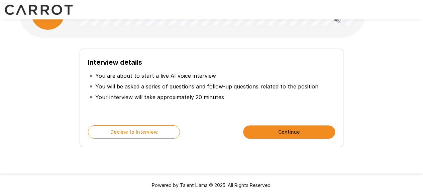
scroll to position [43, 0]
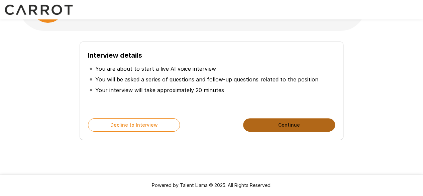
click at [289, 126] on button "Continue" at bounding box center [289, 124] width 92 height 13
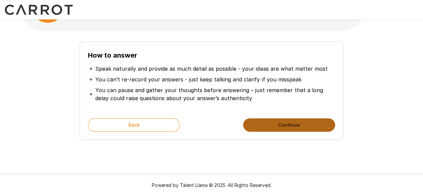
click at [277, 127] on button "Continue" at bounding box center [289, 124] width 92 height 13
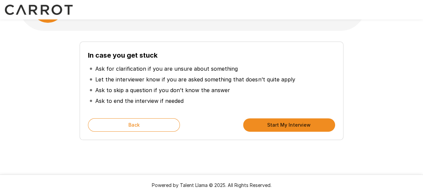
click at [277, 125] on button "Start My Interview" at bounding box center [289, 124] width 92 height 13
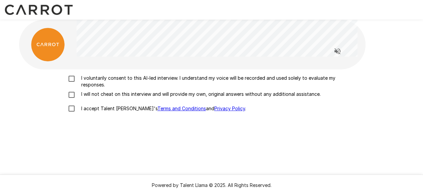
scroll to position [4, 0]
click at [69, 90] on div "I voluntarily consent to this AI-led interview. I understand my voice will be r…" at bounding box center [212, 95] width 380 height 41
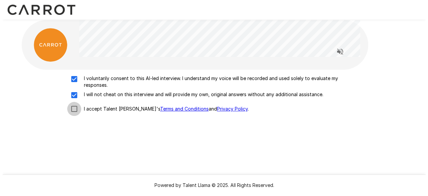
scroll to position [0, 0]
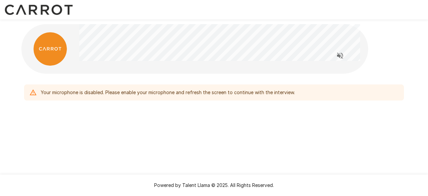
click at [295, 125] on div "Your microphone is disabled. Please enable your microphone and refresh the scre…" at bounding box center [214, 78] width 402 height 157
click at [61, 142] on div "Your microphone is disabled. Please enable your microphone and refresh the scre…" at bounding box center [214, 78] width 402 height 157
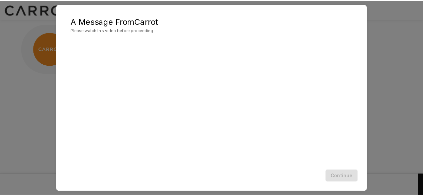
scroll to position [35, 0]
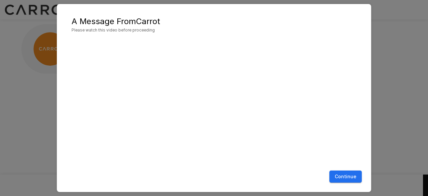
click at [341, 173] on button "Continue" at bounding box center [346, 176] width 32 height 12
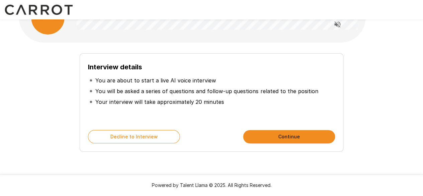
scroll to position [43, 0]
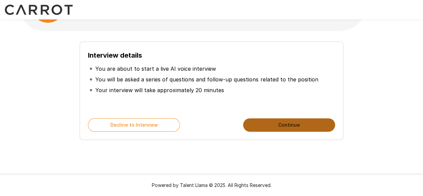
click at [283, 126] on button "Continue" at bounding box center [289, 124] width 92 height 13
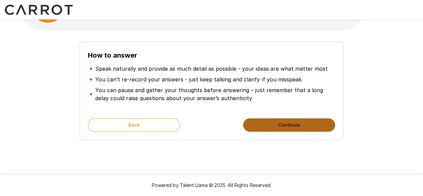
click at [283, 124] on button "Continue" at bounding box center [289, 124] width 92 height 13
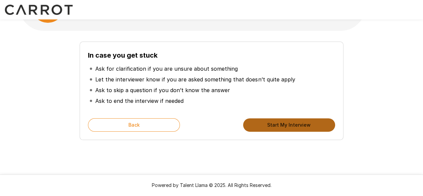
click at [283, 124] on button "Start My Interview" at bounding box center [289, 124] width 92 height 13
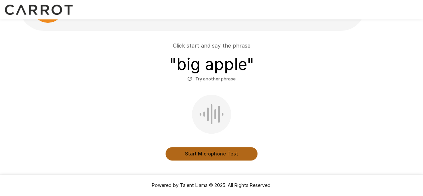
click at [215, 153] on button "Start Microphone Test" at bounding box center [212, 153] width 92 height 13
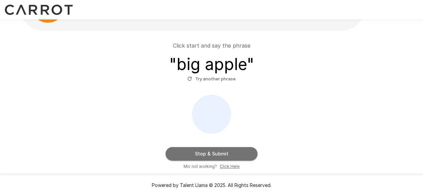
click at [215, 153] on button "Stop & Submit" at bounding box center [212, 153] width 92 height 13
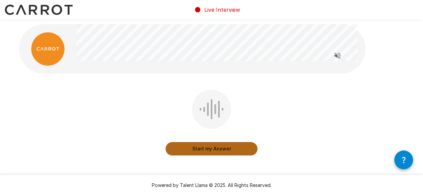
click at [215, 149] on button "Start my Answer" at bounding box center [212, 148] width 92 height 13
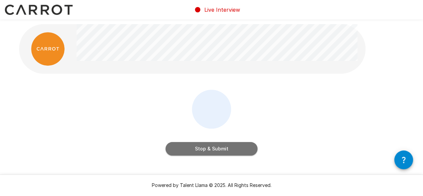
click at [220, 152] on button "Stop & Submit" at bounding box center [212, 148] width 92 height 13
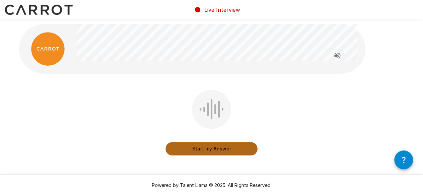
click at [208, 148] on button "Start my Answer" at bounding box center [212, 148] width 92 height 13
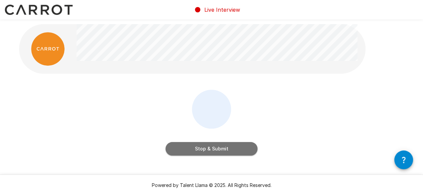
click at [214, 150] on button "Stop & Submit" at bounding box center [212, 148] width 92 height 13
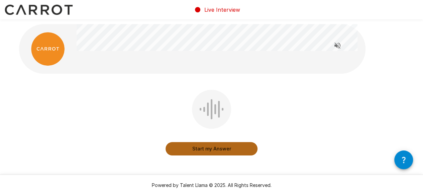
click at [222, 147] on button "Start my Answer" at bounding box center [212, 148] width 92 height 13
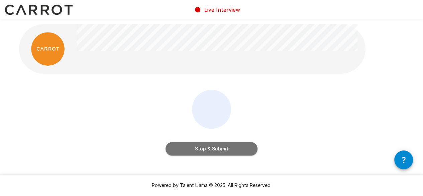
click at [221, 148] on button "Stop & Submit" at bounding box center [212, 148] width 92 height 13
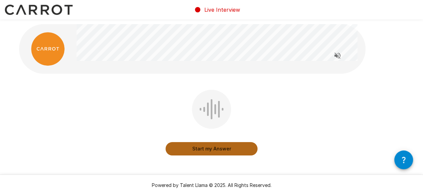
click at [218, 151] on button "Start my Answer" at bounding box center [212, 148] width 92 height 13
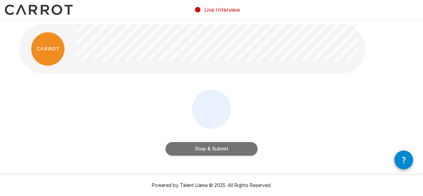
click at [226, 151] on button "Stop & Submit" at bounding box center [212, 148] width 92 height 13
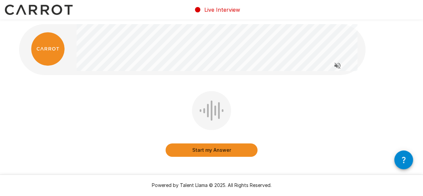
click at [211, 153] on button "Start my Answer" at bounding box center [212, 149] width 92 height 13
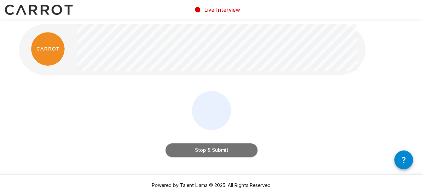
click at [215, 149] on button "Stop & Submit" at bounding box center [212, 149] width 92 height 13
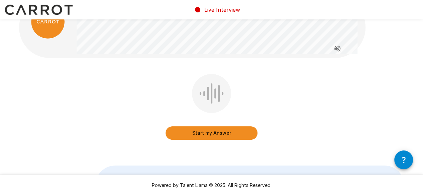
scroll to position [29, 0]
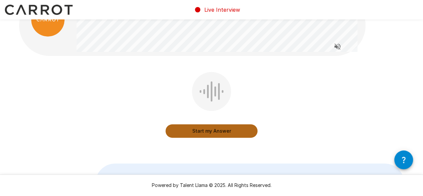
click at [221, 133] on button "Start my Answer" at bounding box center [212, 130] width 92 height 13
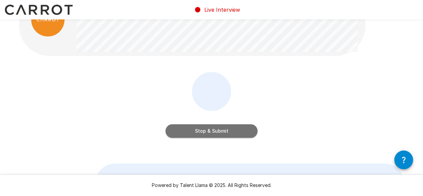
click at [226, 133] on button "Stop & Submit" at bounding box center [212, 130] width 92 height 13
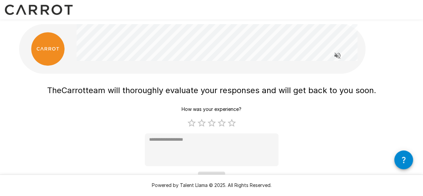
scroll to position [15, 0]
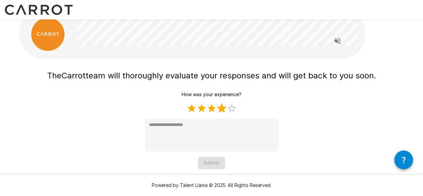
click at [221, 108] on label "4 Stars" at bounding box center [222, 108] width 10 height 10
type textarea "*"
click at [211, 162] on button "Submit" at bounding box center [211, 163] width 27 height 12
